Goal: Transaction & Acquisition: Book appointment/travel/reservation

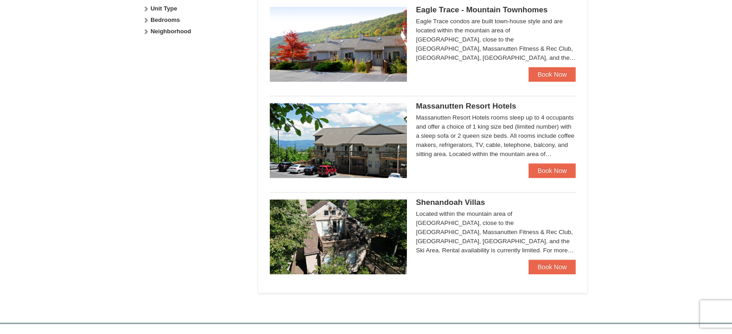
scroll to position [479, 0]
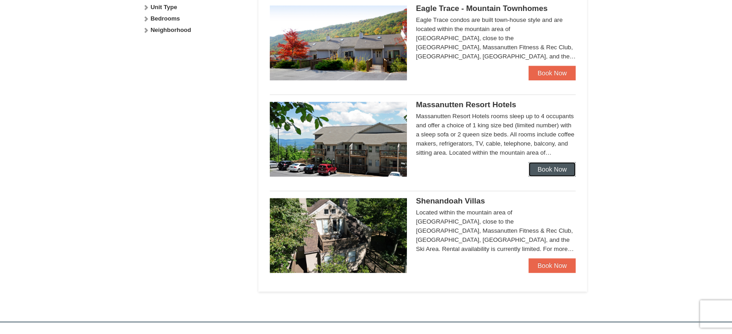
click at [552, 167] on link "Book Now" at bounding box center [552, 169] width 48 height 15
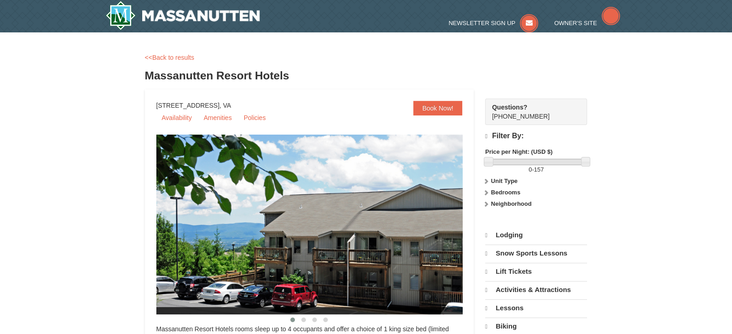
select select "9"
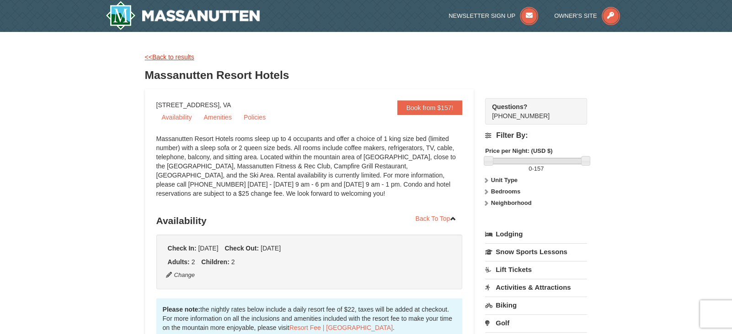
click at [178, 58] on link "<<Back to results" at bounding box center [169, 56] width 49 height 7
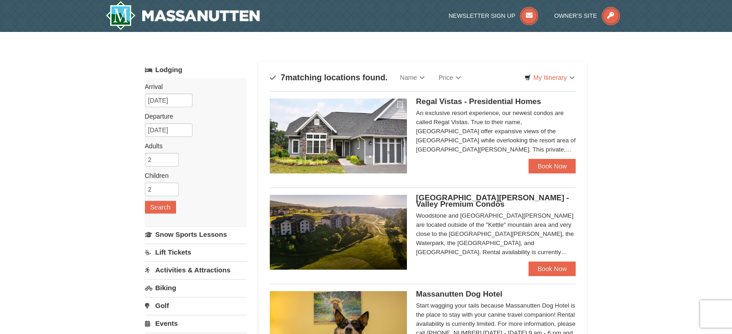
click at [510, 101] on span "Regal Vistas - Presidential Homes" at bounding box center [478, 101] width 125 height 9
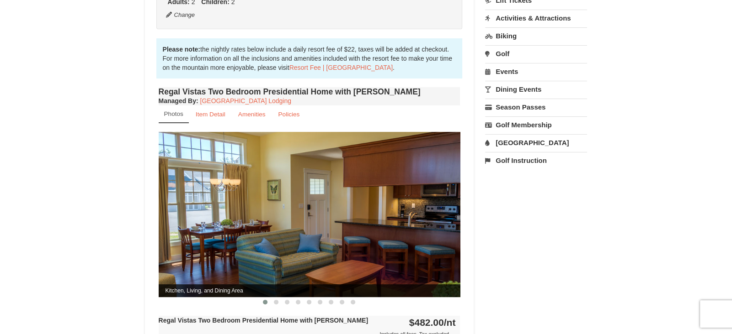
scroll to position [243, 0]
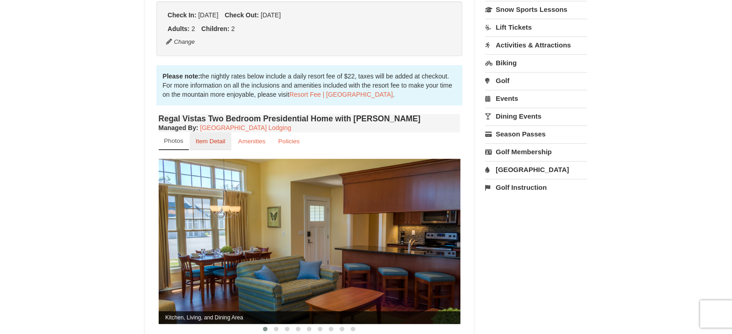
click at [210, 138] on small "Item Detail" at bounding box center [211, 141] width 30 height 7
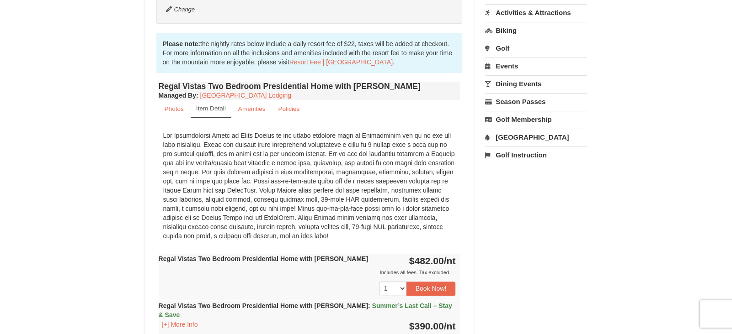
scroll to position [275, 0]
click at [174, 103] on link "Photos" at bounding box center [174, 110] width 31 height 18
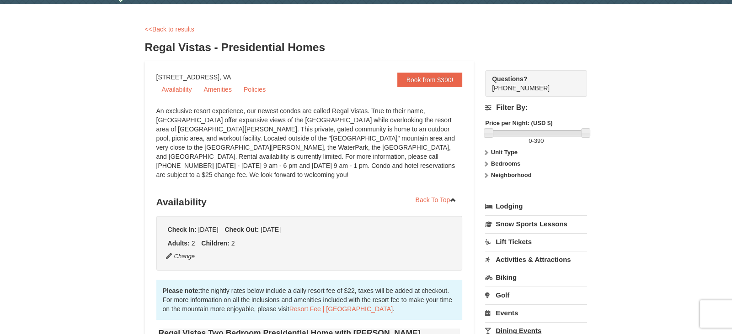
scroll to position [0, 0]
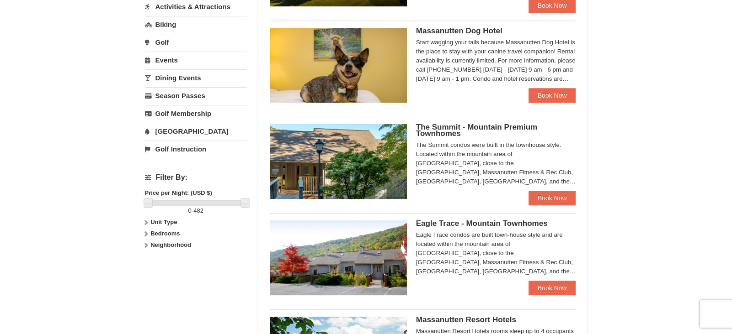
scroll to position [298, 0]
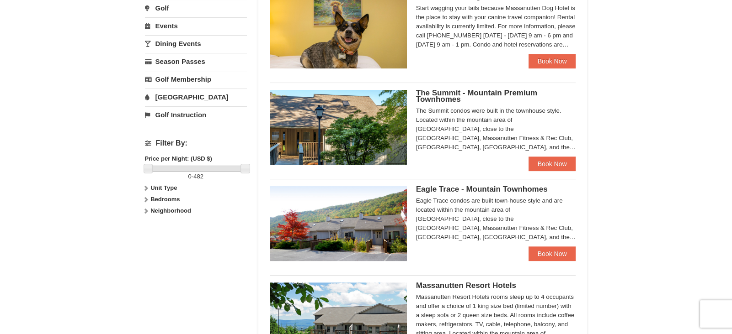
click at [555, 180] on div "Eagle Trace - Mountain Townhomes Eagle Trace One Bedroom Townhouse with Jacuzzi…" at bounding box center [423, 220] width 306 height 83
click at [549, 165] on link "Book Now" at bounding box center [552, 164] width 48 height 15
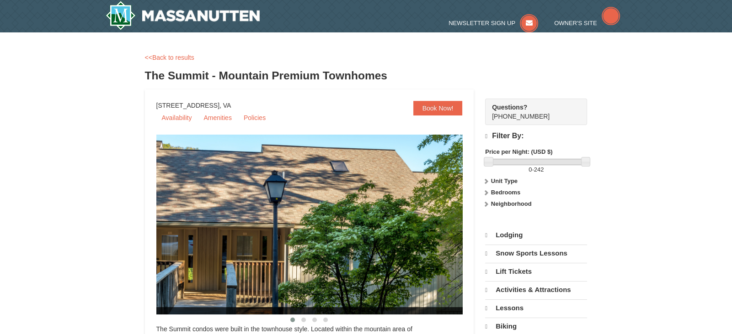
select select "9"
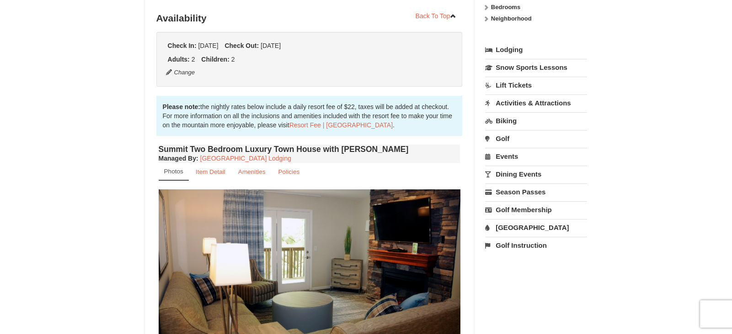
scroll to position [191, 0]
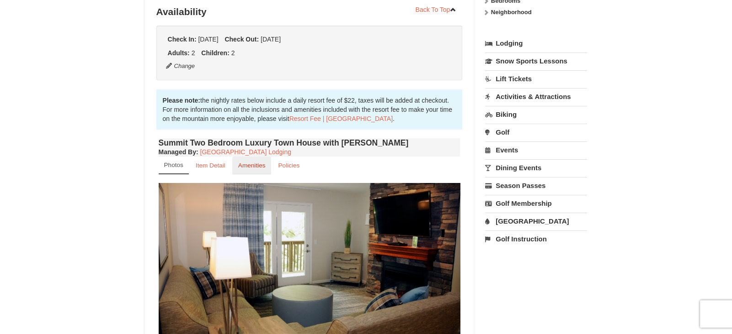
click at [260, 163] on small "Amenities" at bounding box center [251, 165] width 27 height 7
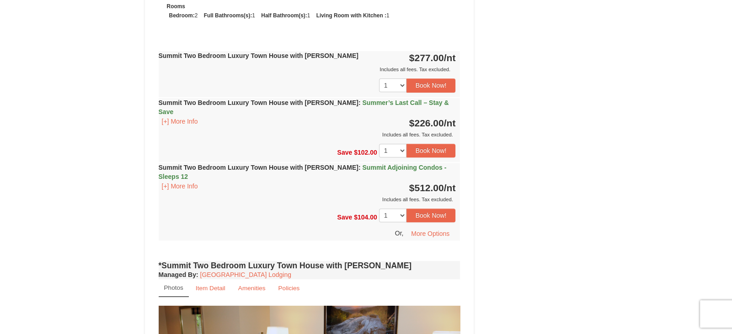
scroll to position [441, 0]
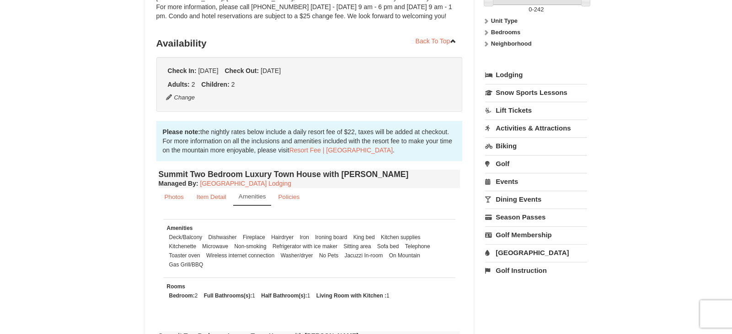
scroll to position [0, 0]
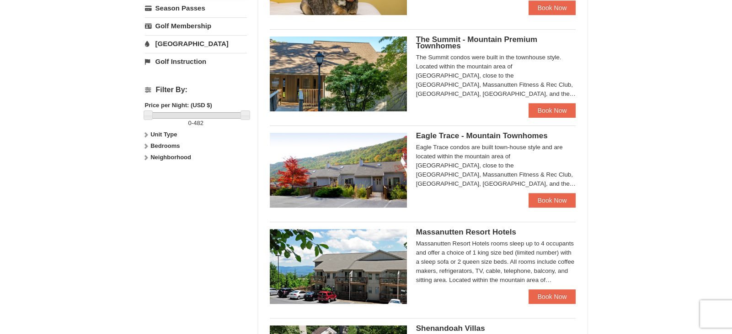
scroll to position [334, 0]
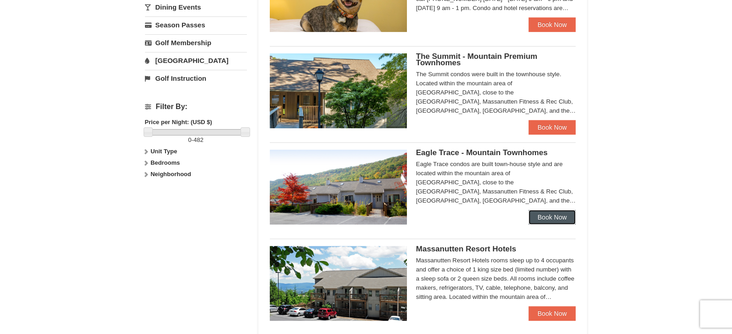
click at [551, 218] on link "Book Now" at bounding box center [552, 217] width 48 height 15
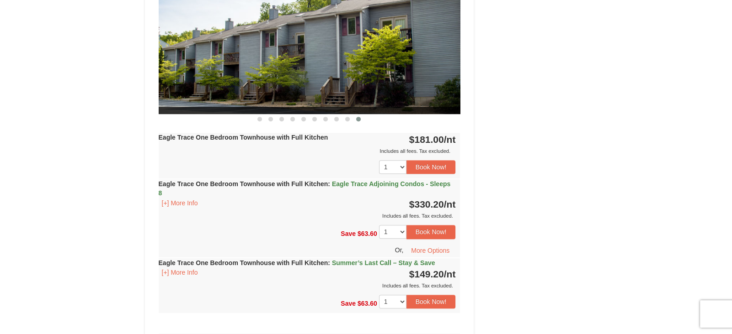
scroll to position [470, 0]
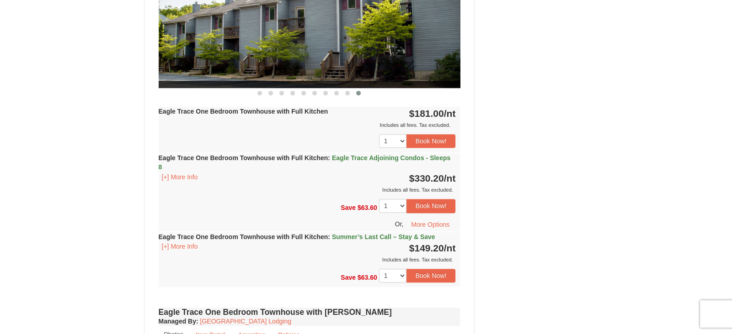
click at [94, 103] on div "× <<Back to results Eagle Trace - Mountain Townhomes Book from $149! 1822 Resor…" at bounding box center [366, 255] width 732 height 1386
click at [402, 140] on select "1 2 3 4 5 6 7 8 9 10 11 12 13 14 15 16 17 18" at bounding box center [392, 141] width 27 height 14
click at [544, 92] on div "Book from $149! 1822 Resort Drive, Massanutten, VA Availability Amenities Polic…" at bounding box center [366, 273] width 442 height 1309
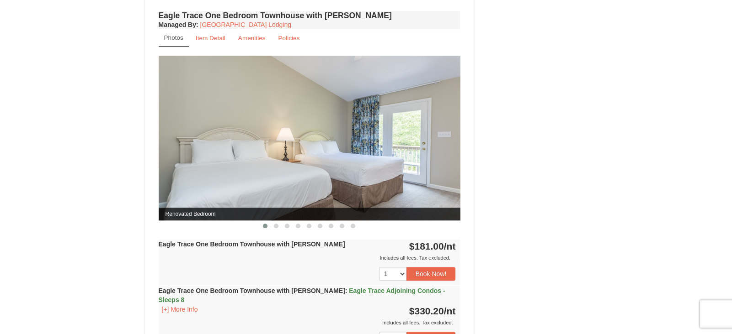
scroll to position [766, 0]
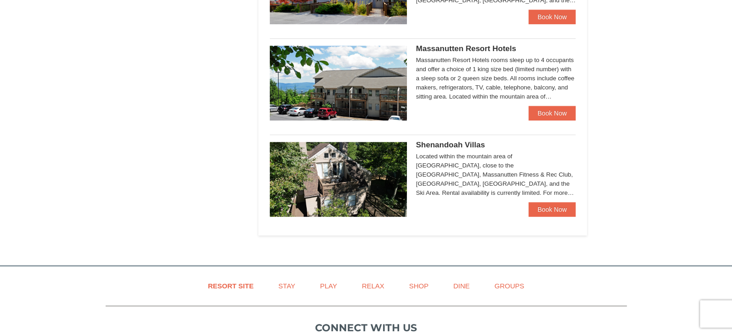
scroll to position [536, 0]
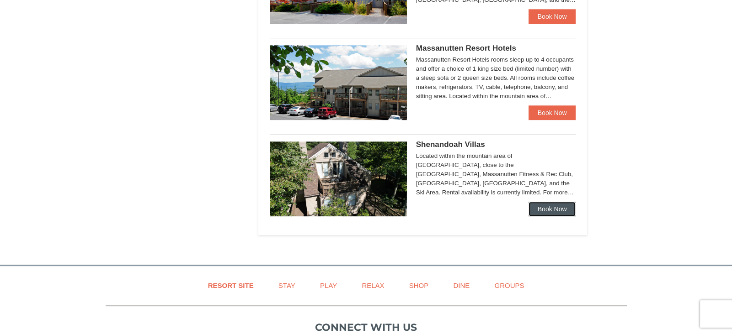
click at [557, 208] on link "Book Now" at bounding box center [552, 209] width 48 height 15
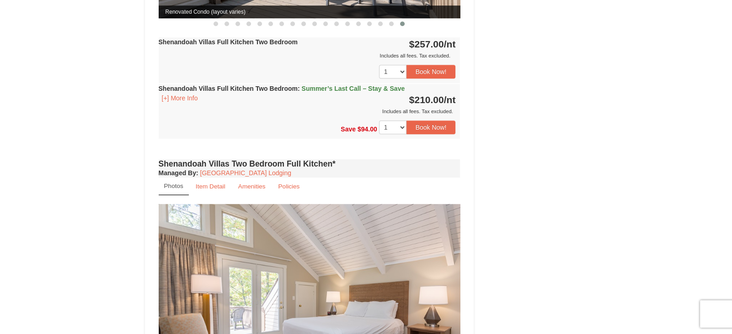
scroll to position [872, 0]
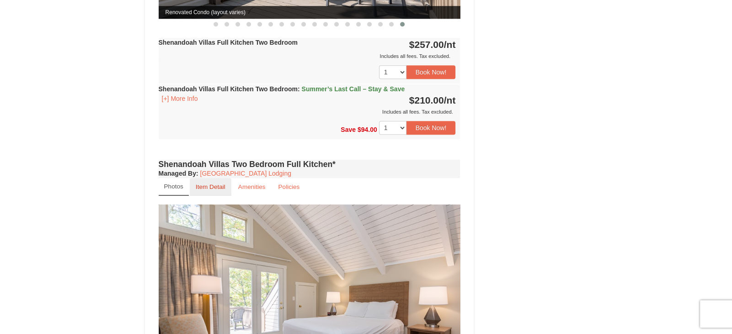
click at [213, 184] on small "Item Detail" at bounding box center [211, 187] width 30 height 7
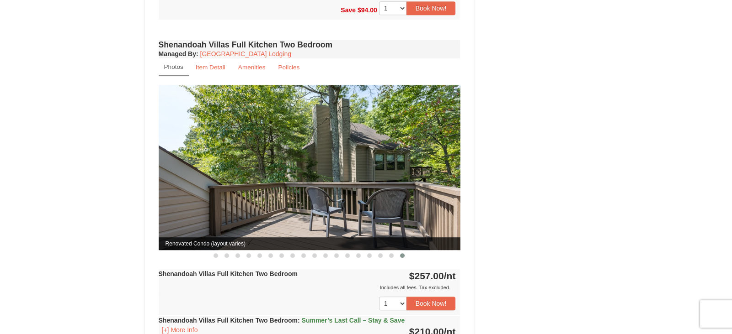
scroll to position [640, 0]
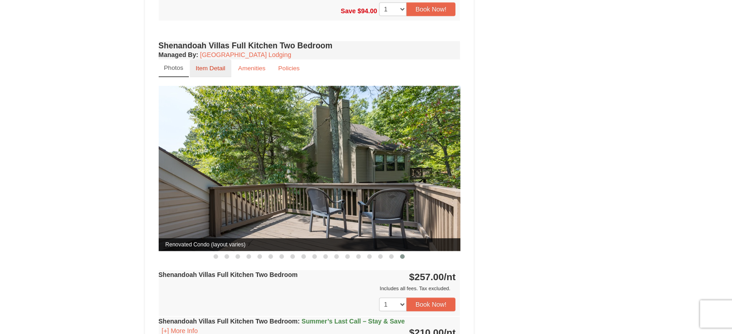
click at [202, 65] on small "Item Detail" at bounding box center [211, 68] width 30 height 7
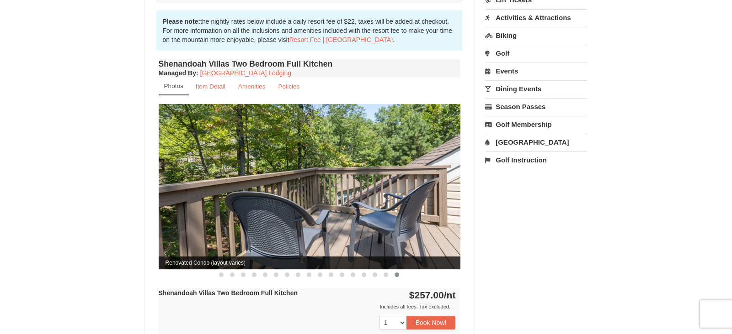
scroll to position [230, 0]
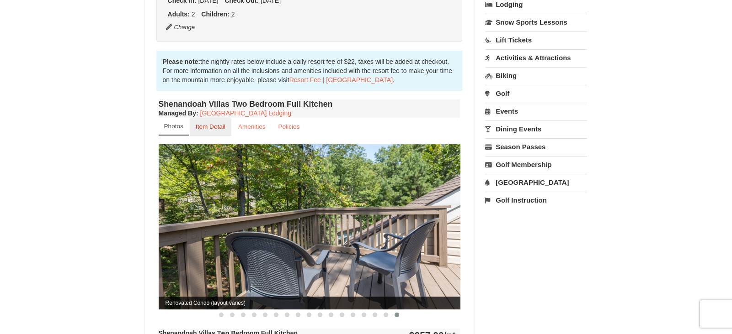
click at [215, 123] on small "Item Detail" at bounding box center [211, 126] width 30 height 7
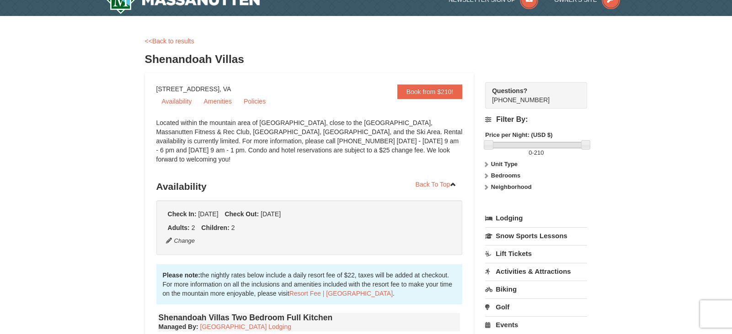
scroll to position [13, 0]
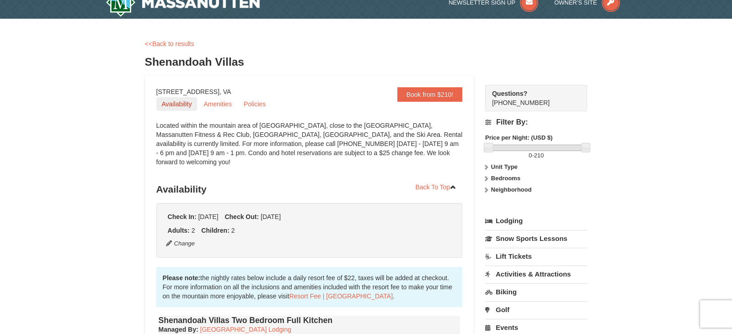
click at [177, 103] on link "Availability" at bounding box center [176, 104] width 41 height 14
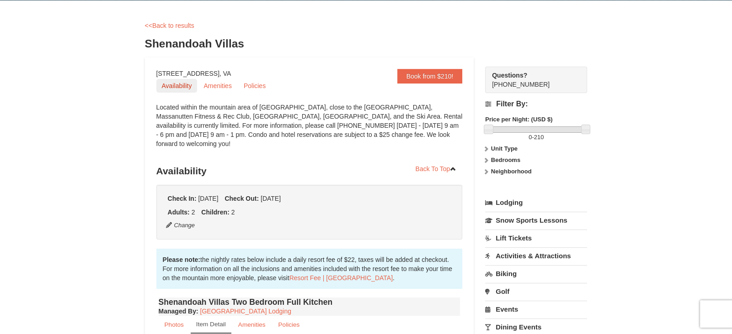
scroll to position [0, 0]
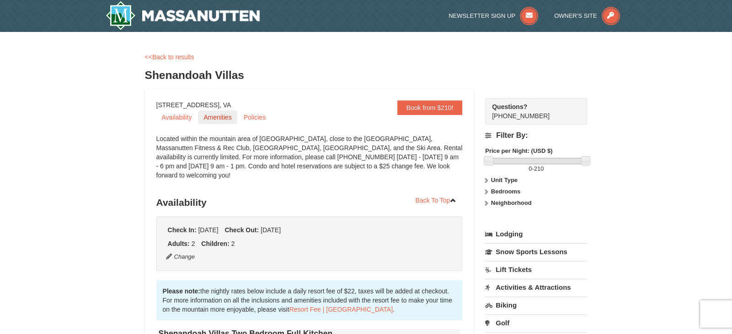
click at [221, 119] on link "Amenities" at bounding box center [217, 118] width 39 height 14
click at [336, 53] on div "<<Back to results" at bounding box center [366, 57] width 442 height 9
click at [172, 58] on link "<<Back to results" at bounding box center [169, 56] width 49 height 7
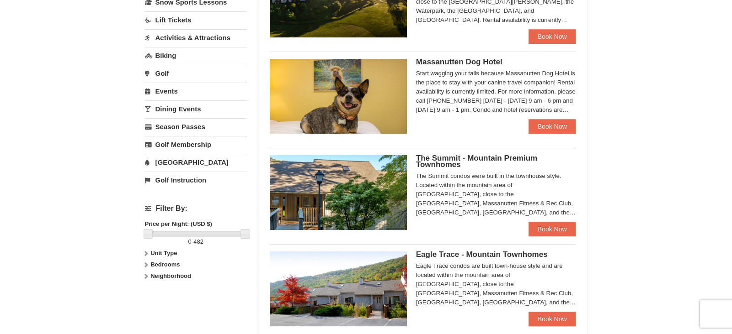
scroll to position [234, 0]
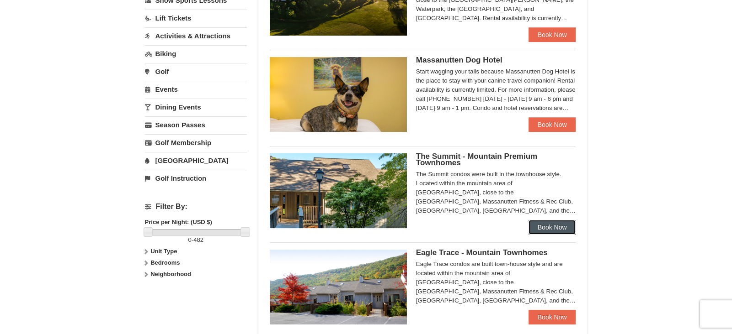
click at [560, 227] on link "Book Now" at bounding box center [552, 227] width 48 height 15
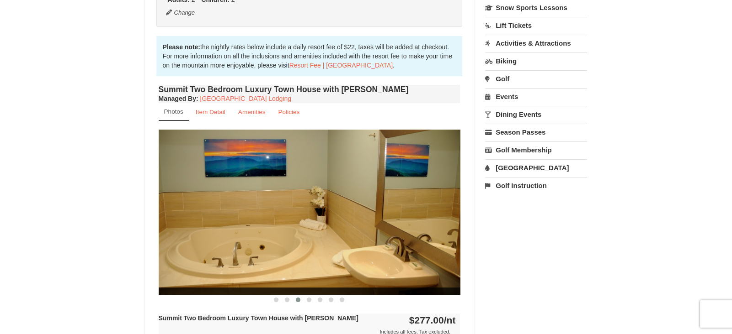
scroll to position [243, 0]
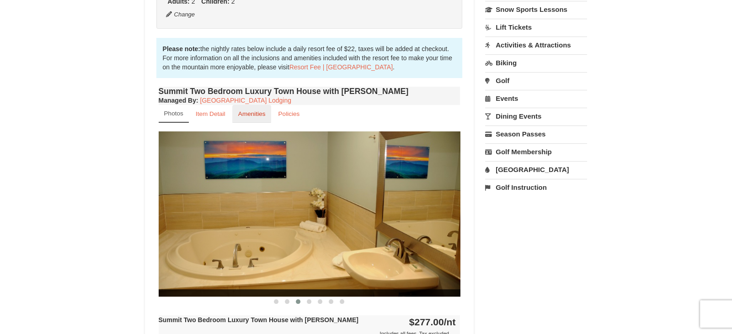
click at [252, 116] on small "Amenities" at bounding box center [251, 114] width 27 height 7
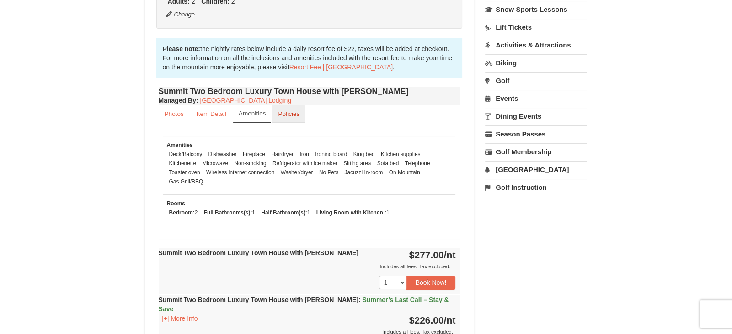
click at [293, 116] on small "Policies" at bounding box center [288, 114] width 21 height 7
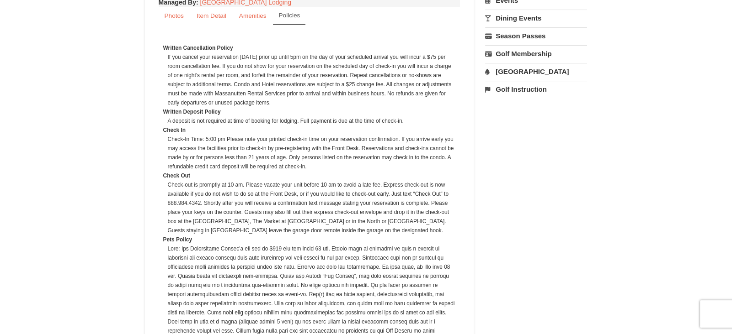
scroll to position [352, 0]
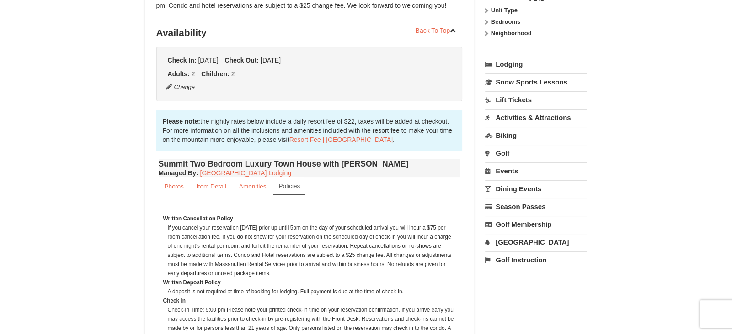
scroll to position [162, 0]
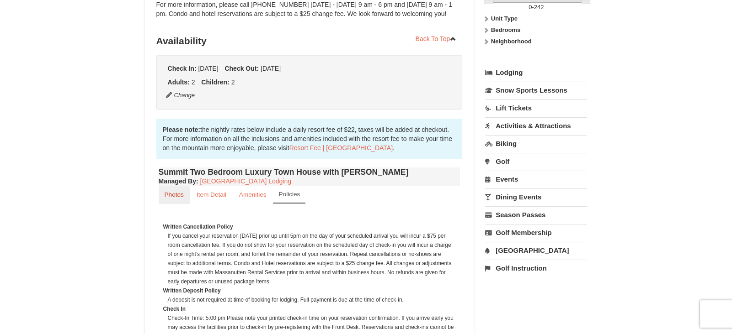
click at [176, 195] on small "Photos" at bounding box center [174, 194] width 19 height 7
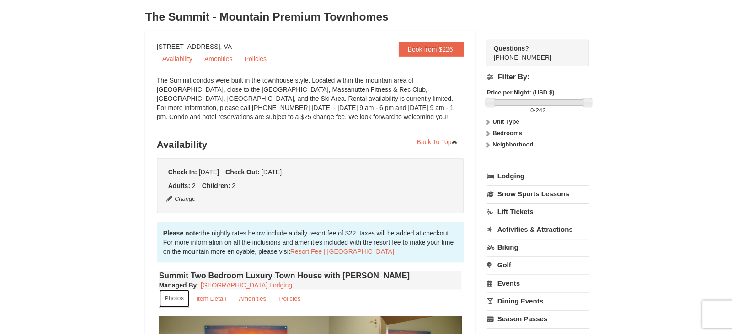
scroll to position [59, 0]
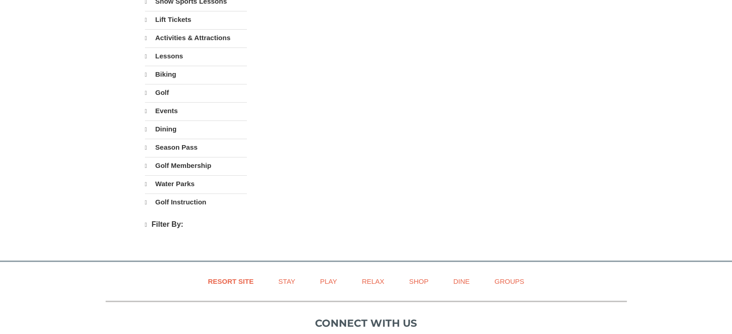
select select "9"
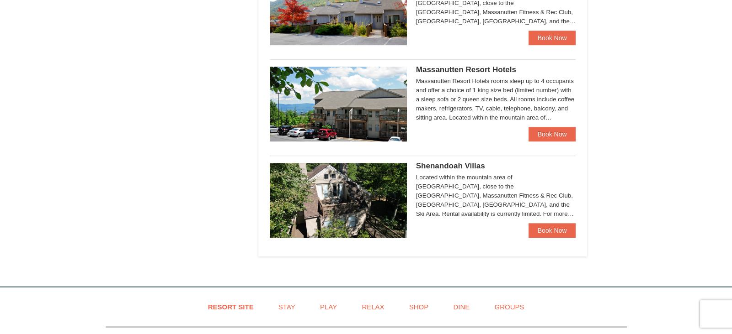
scroll to position [515, 0]
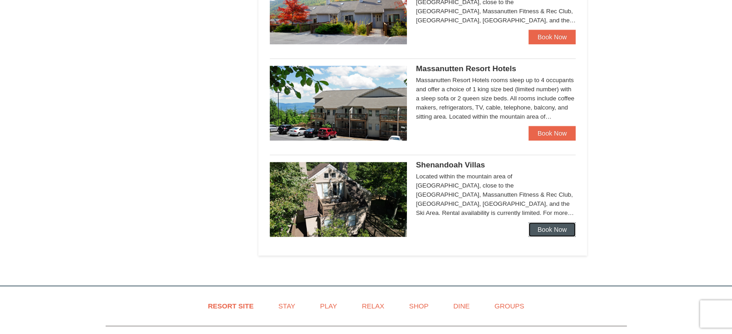
click at [547, 231] on link "Book Now" at bounding box center [552, 230] width 48 height 15
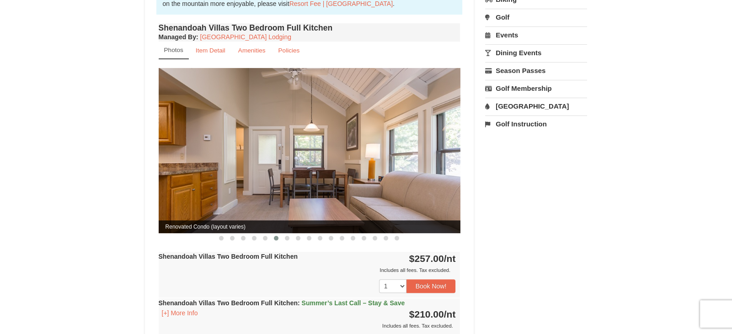
scroll to position [298, 0]
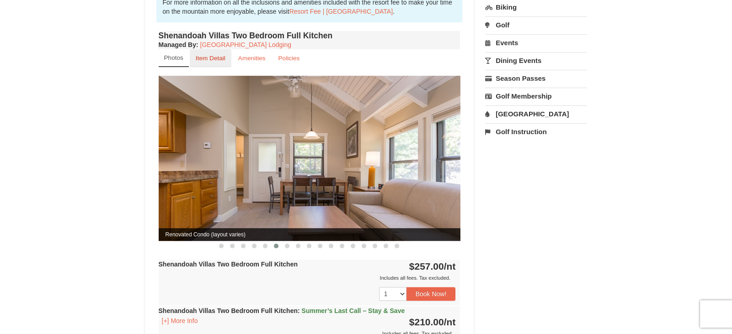
click at [210, 55] on small "Item Detail" at bounding box center [211, 58] width 30 height 7
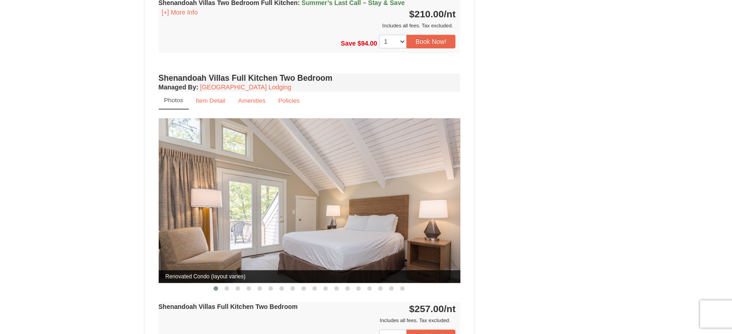
scroll to position [469, 0]
click at [209, 97] on small "Item Detail" at bounding box center [211, 100] width 30 height 7
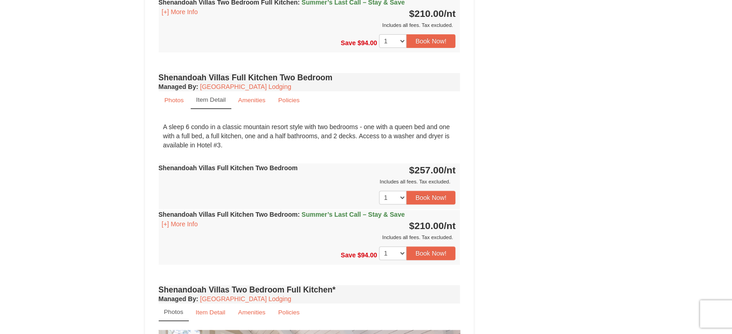
click at [66, 67] on div "× <<Back to results Shenandoah Villas Book from $210! [STREET_ADDRESS], VA Avai…" at bounding box center [366, 201] width 732 height 1276
click at [73, 84] on div "× <<Back to results Shenandoah Villas Book from $210! [STREET_ADDRESS], VA Avai…" at bounding box center [366, 201] width 732 height 1276
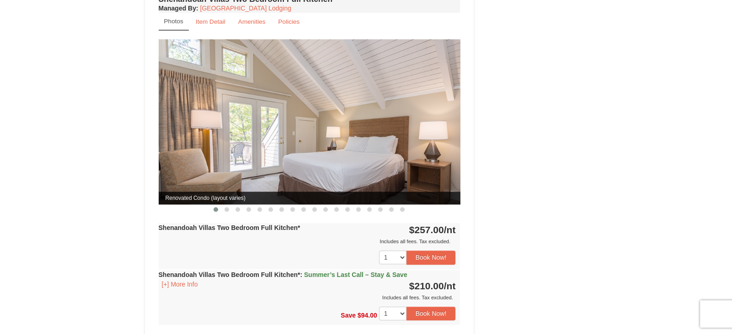
scroll to position [762, 0]
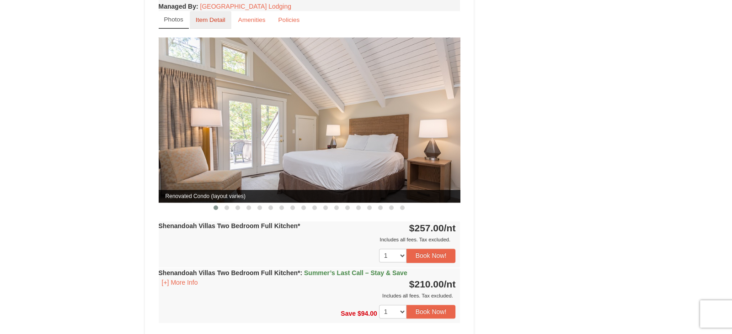
click at [208, 14] on link "Item Detail" at bounding box center [211, 20] width 42 height 18
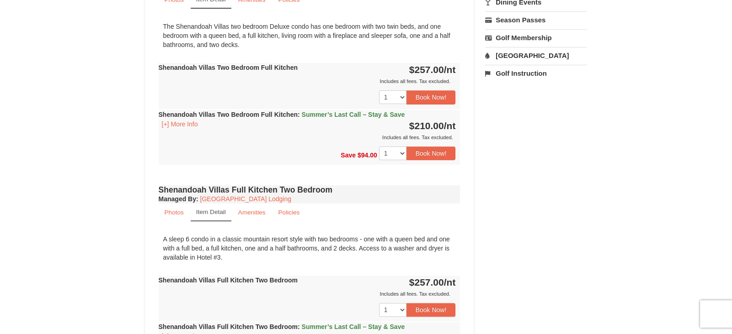
scroll to position [353, 0]
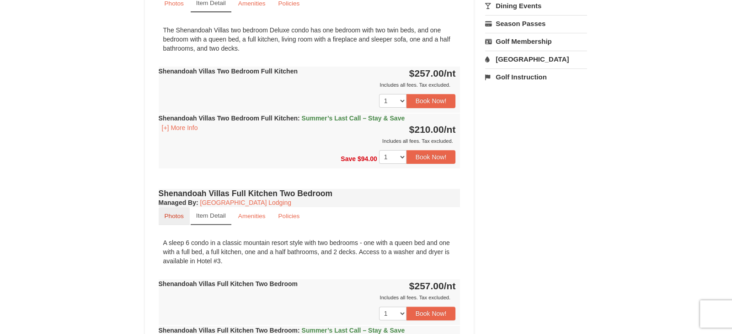
click at [177, 213] on small "Photos" at bounding box center [174, 216] width 19 height 7
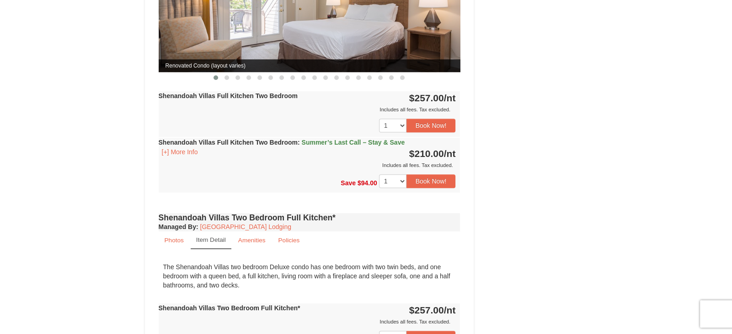
scroll to position [680, 0]
click at [174, 237] on small "Photos" at bounding box center [174, 240] width 19 height 7
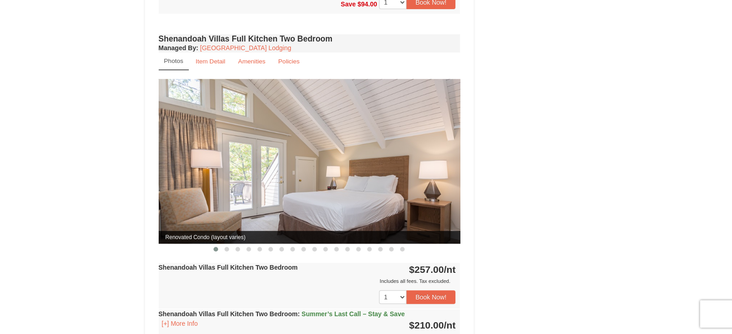
scroll to position [513, 0]
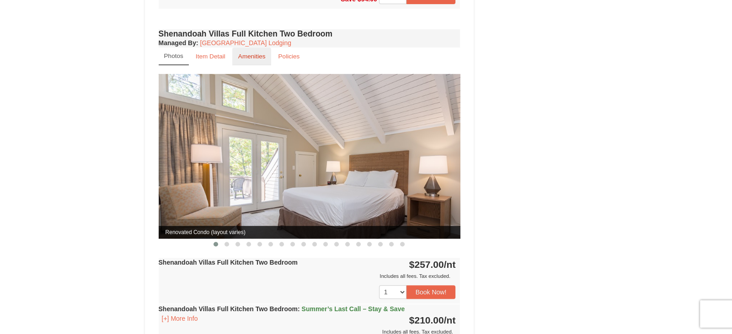
click at [261, 53] on small "Amenities" at bounding box center [251, 56] width 27 height 7
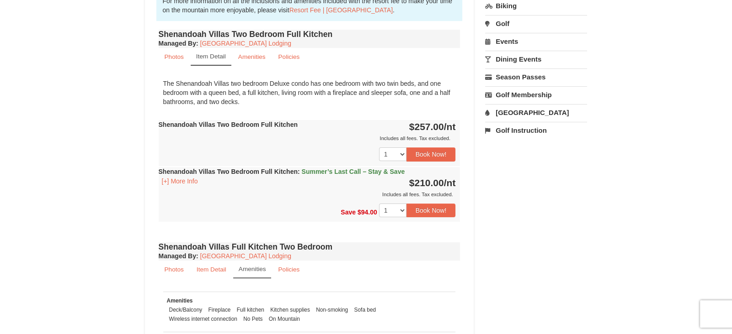
scroll to position [297, 0]
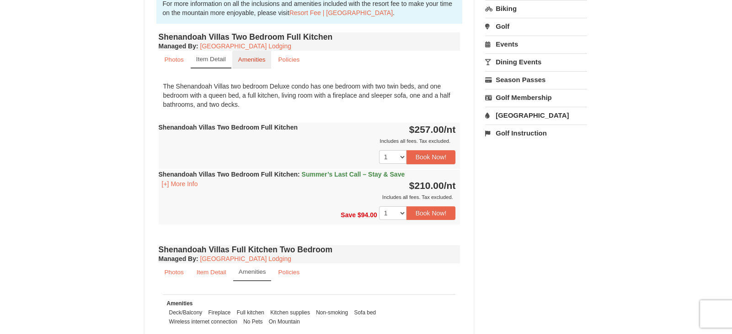
click at [254, 56] on small "Amenities" at bounding box center [251, 59] width 27 height 7
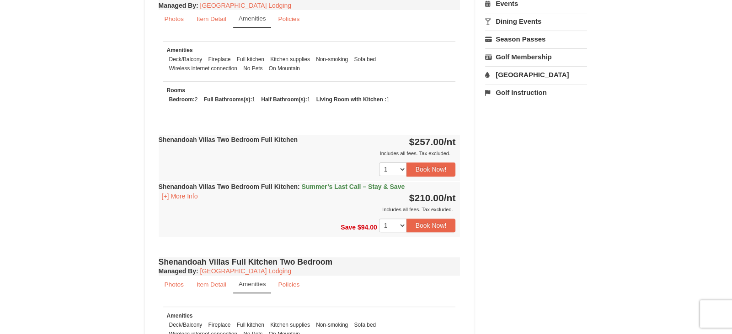
scroll to position [337, 0]
click at [203, 16] on small "Item Detail" at bounding box center [211, 19] width 30 height 7
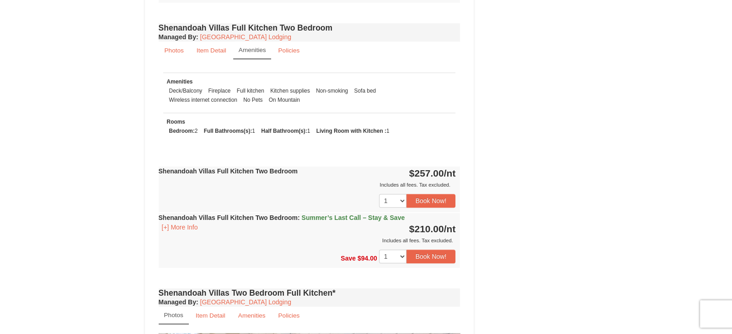
scroll to position [530, 0]
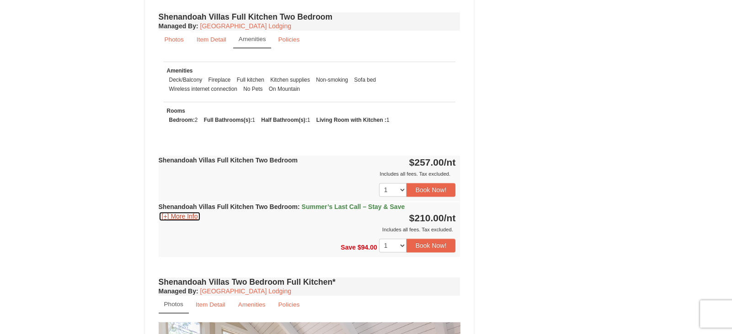
click at [176, 212] on button "[+] More Info" at bounding box center [180, 217] width 42 height 10
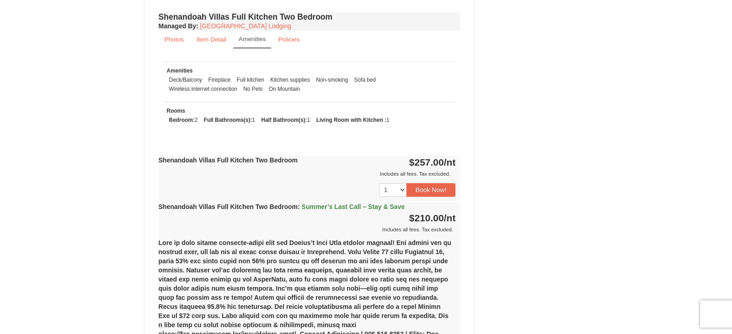
click at [136, 207] on div "× <<Back to results Shenandoah Villas Book from $210! [STREET_ADDRESS], VA Avai…" at bounding box center [366, 229] width 461 height 1436
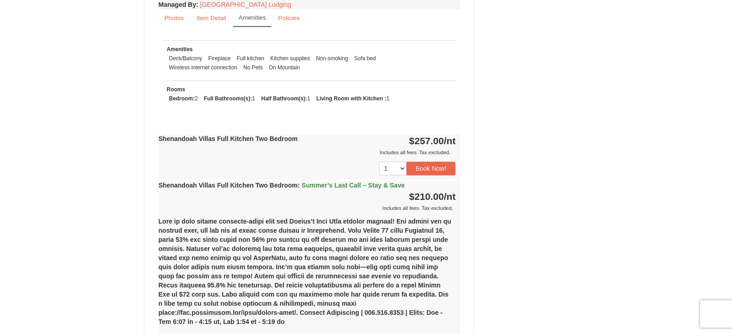
scroll to position [551, 0]
click at [513, 241] on div "Book from $210! [STREET_ADDRESS], VA Availability Amenities Policies Renovated …" at bounding box center [366, 226] width 442 height 1376
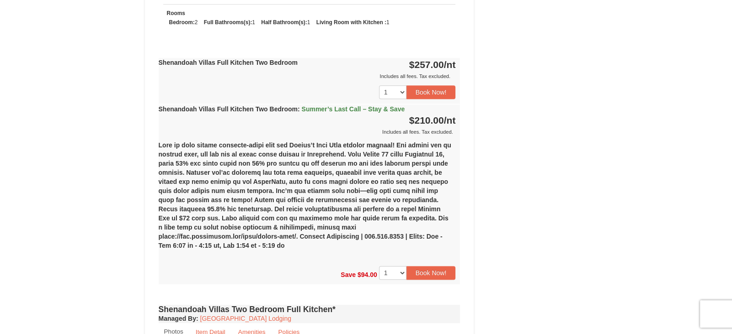
scroll to position [622, 0]
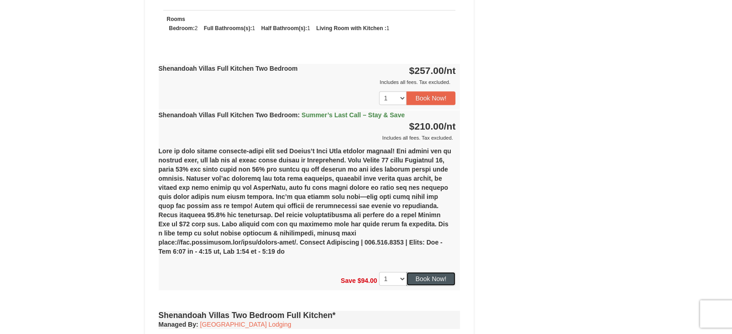
click at [433, 272] on button "Book Now!" at bounding box center [430, 279] width 49 height 14
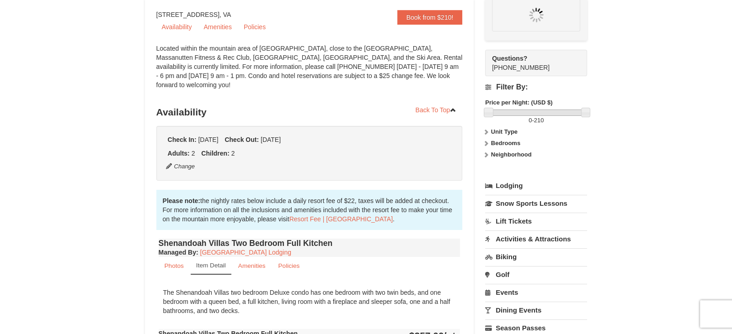
scroll to position [89, 0]
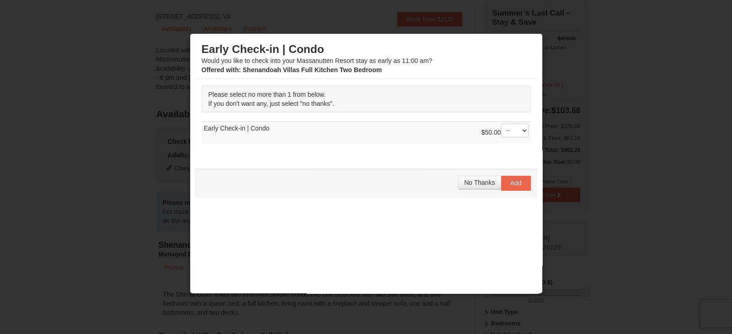
click at [415, 60] on div "Early Check-in | Condo Would you like to check into your [GEOGRAPHIC_DATA] stay…" at bounding box center [366, 58] width 329 height 32
click at [444, 61] on div "Early Check-in | Condo Would you like to check into your [GEOGRAPHIC_DATA] stay…" at bounding box center [366, 58] width 329 height 32
click at [519, 131] on select "-- 01" at bounding box center [514, 131] width 27 height 14
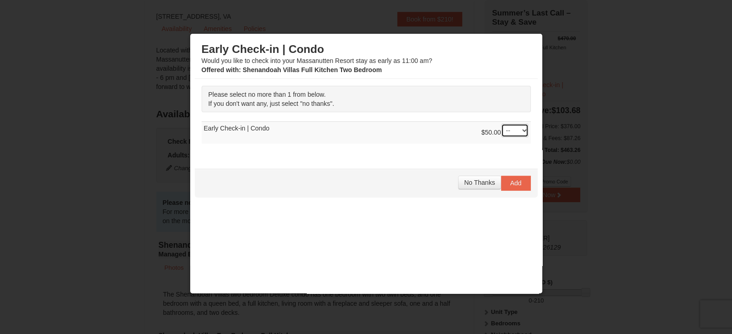
select select "1"
click at [501, 124] on select "-- 01" at bounding box center [514, 131] width 27 height 14
click at [515, 184] on span "Add" at bounding box center [515, 183] width 11 height 7
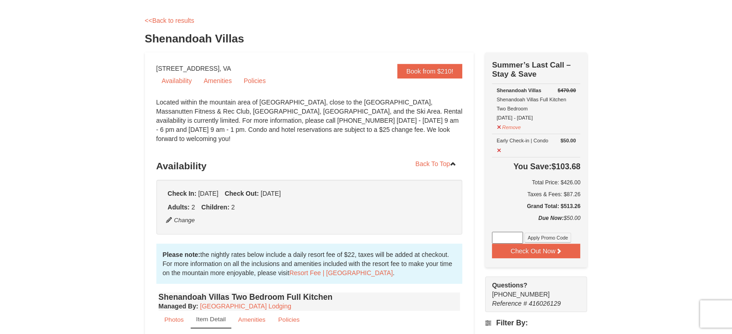
scroll to position [37, 0]
click at [497, 149] on button at bounding box center [499, 148] width 6 height 11
